Goal: Information Seeking & Learning: Understand process/instructions

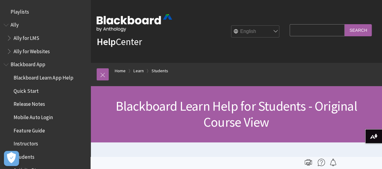
scroll to position [713, 0]
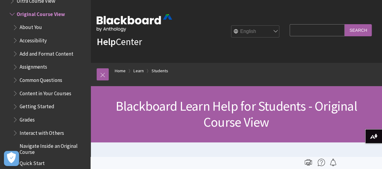
click at [300, 33] on input "Search Query" at bounding box center [316, 30] width 55 height 12
type input "workflow"
click at [344, 24] on input "Search" at bounding box center [357, 30] width 27 height 12
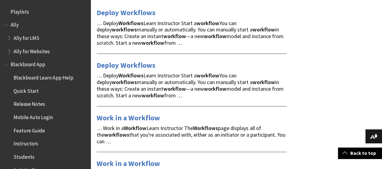
scroll to position [60, 0]
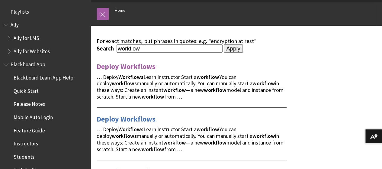
click at [123, 64] on link "Deploy Workflows" at bounding box center [126, 67] width 59 height 10
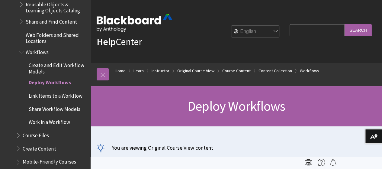
scroll to position [915, 0]
click at [43, 56] on span "Workflows" at bounding box center [37, 51] width 23 height 8
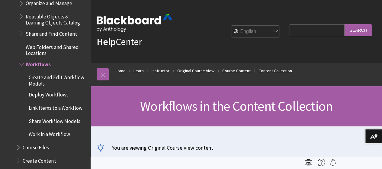
scroll to position [903, 0]
click at [367, 99] on h1 "Workflows in the Content Collection" at bounding box center [236, 106] width 279 height 16
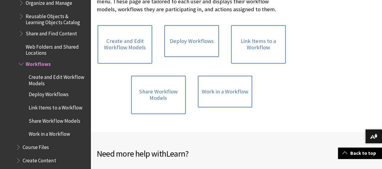
scroll to position [372, 0]
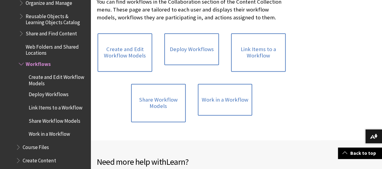
click at [54, 81] on span "Create and Edit Workflow Models" at bounding box center [58, 79] width 58 height 14
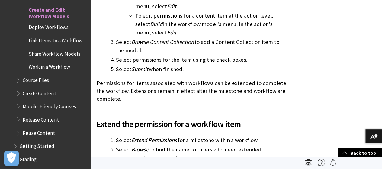
scroll to position [1713, 0]
